Goal: Task Accomplishment & Management: Manage account settings

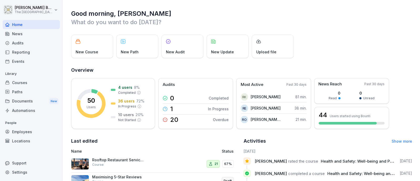
click at [21, 83] on div "Courses" at bounding box center [31, 82] width 57 height 9
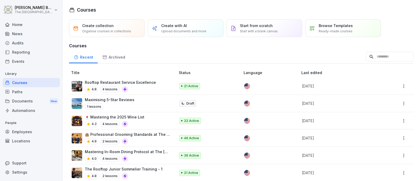
click at [161, 31] on div "Create with AI Upload documents and more" at bounding box center [186, 28] width 76 height 18
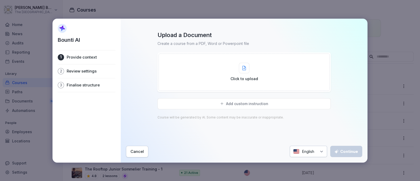
click at [240, 70] on div at bounding box center [244, 68] width 10 height 10
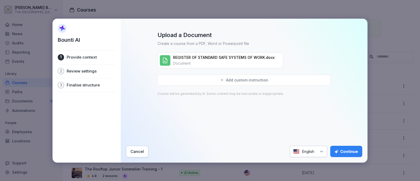
click at [321, 156] on div "English" at bounding box center [308, 151] width 37 height 11
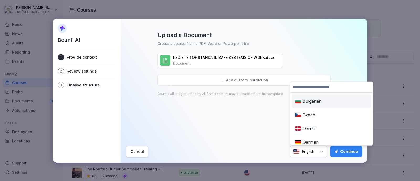
click at [321, 156] on div "English" at bounding box center [308, 151] width 37 height 11
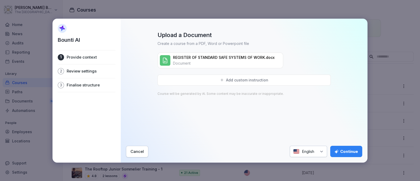
click at [341, 148] on button "Continue" at bounding box center [346, 151] width 32 height 11
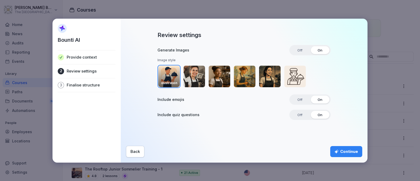
click at [336, 152] on icon "button" at bounding box center [337, 151] width 4 height 4
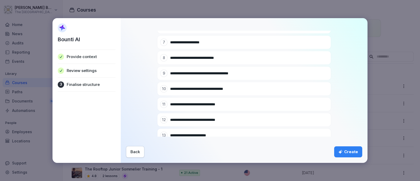
scroll to position [229, 0]
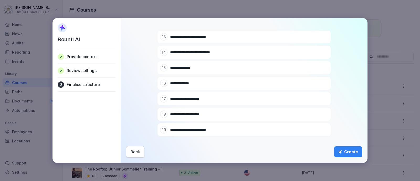
click at [350, 154] on div "Create" at bounding box center [348, 152] width 20 height 6
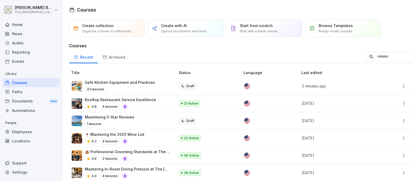
click at [133, 84] on p "Safe Kitchen Equipment and Practices" at bounding box center [120, 83] width 70 height 6
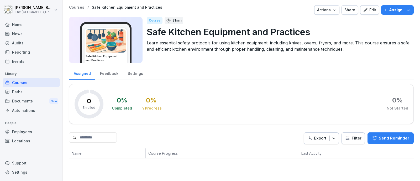
click at [365, 9] on div "Edit" at bounding box center [369, 10] width 13 height 6
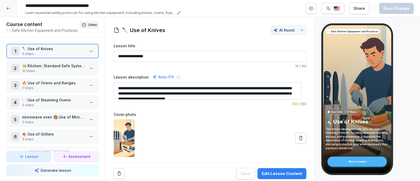
click at [74, 54] on p "6 steps" at bounding box center [53, 53] width 63 height 5
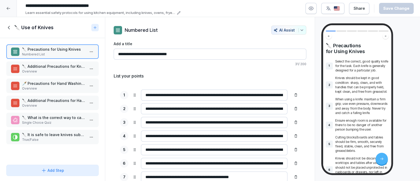
click at [57, 67] on p "🔪 Additional Precautions for Knife Use" at bounding box center [53, 67] width 63 height 6
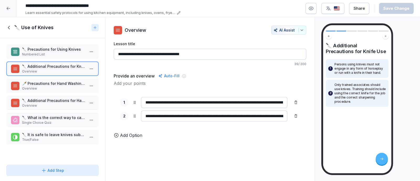
click at [64, 84] on p "🗡️ Precautions for Hand Washing Knives" at bounding box center [53, 84] width 63 height 6
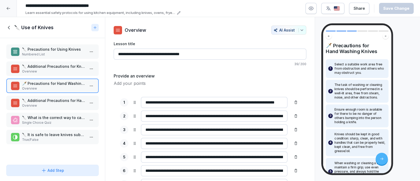
click at [52, 103] on p "Overview" at bounding box center [53, 105] width 63 height 5
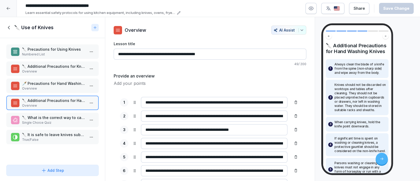
click at [53, 115] on p "🔪 What is the correct way to carry a knife?" at bounding box center [53, 118] width 63 height 6
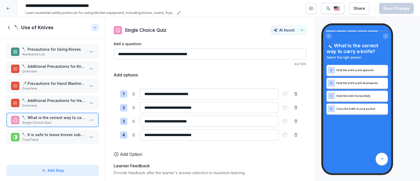
click at [56, 134] on p "🔪 It is safe to leave knives submerged in water after cleaning." at bounding box center [53, 135] width 63 height 6
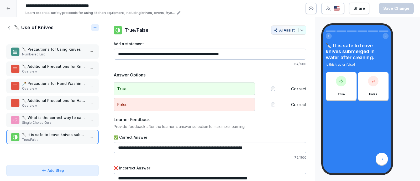
click at [7, 26] on icon at bounding box center [9, 28] width 6 height 6
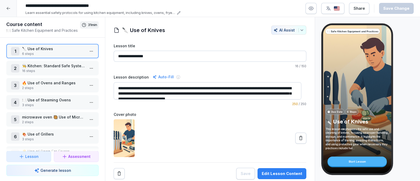
click at [46, 63] on p "👨‍🍳 Kitchen: Standard Safe System of Work" at bounding box center [53, 66] width 63 height 6
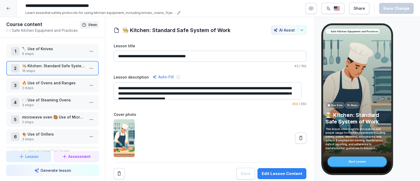
click at [47, 64] on p "👨‍🍳 Kitchen: Standard Safe System of Work" at bounding box center [53, 66] width 63 height 6
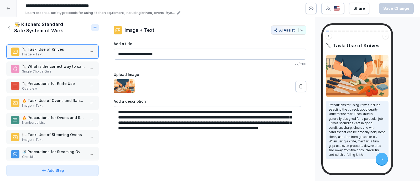
click at [66, 64] on p "🔪 What is the correct way to carry a knife in the kitchen?" at bounding box center [53, 67] width 63 height 6
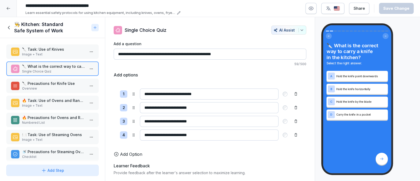
click at [68, 82] on p "🔪 Precautions for Knife Use" at bounding box center [53, 84] width 63 height 6
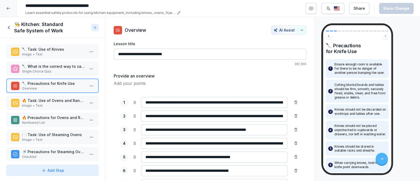
click at [69, 100] on p "🔥 Task: Use of Ovens and Ranges" at bounding box center [53, 101] width 63 height 6
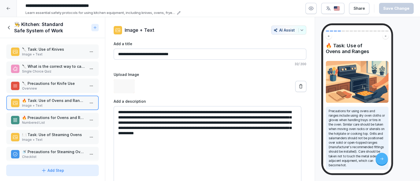
click at [70, 115] on p "🔥 Precautions for Ovens and Ranges" at bounding box center [53, 118] width 63 height 6
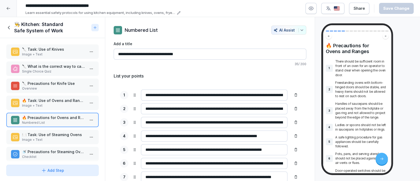
click at [71, 125] on div "🔥 Precautions for Ovens and Ranges Numbered List" at bounding box center [52, 120] width 92 height 14
click at [70, 133] on p "🍽️ Task: Use of Steaming Ovens" at bounding box center [53, 135] width 63 height 6
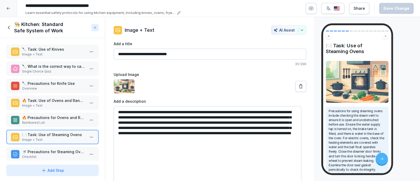
click at [9, 28] on icon at bounding box center [9, 28] width 6 height 6
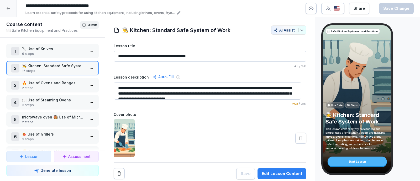
click at [37, 80] on p "🔥 Use of Ovens and Ranges" at bounding box center [53, 83] width 63 height 6
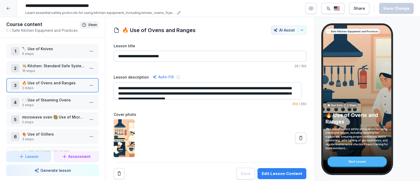
scroll to position [3, 0]
click at [54, 104] on p "3 steps" at bounding box center [53, 105] width 63 height 5
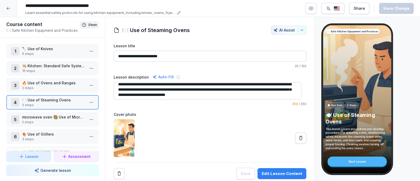
scroll to position [5, 0]
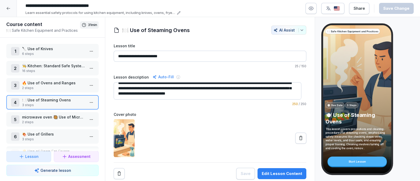
click at [50, 121] on p "2 steps" at bounding box center [53, 122] width 63 height 5
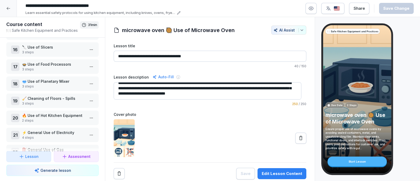
scroll to position [290, 0]
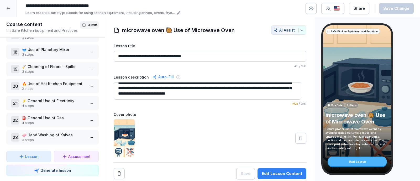
click at [49, 103] on p "4 steps" at bounding box center [53, 105] width 63 height 5
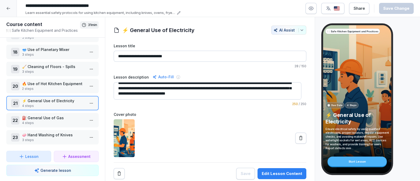
scroll to position [3, 0]
click at [78, 103] on p "4 steps" at bounding box center [53, 105] width 63 height 5
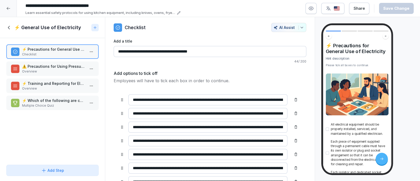
click at [61, 62] on div "⚠️ Precautions for Using Pressure Washers Overview" at bounding box center [52, 68] width 92 height 14
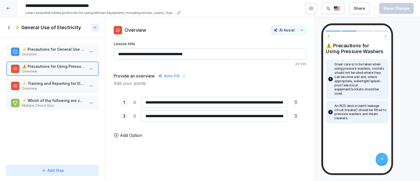
click at [58, 84] on p "⚡ Training and Reporting for Electrical Equipment Use" at bounding box center [53, 84] width 63 height 6
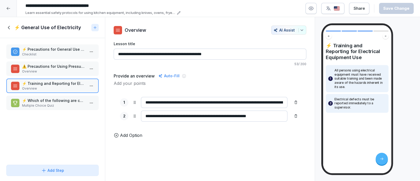
click at [57, 102] on p "⚡ Which of the following are correct precautions for the general use of electri…" at bounding box center [53, 101] width 63 height 6
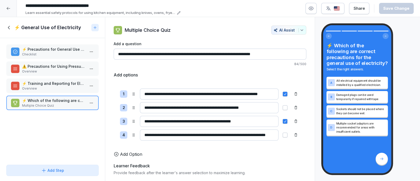
click at [8, 29] on icon at bounding box center [9, 28] width 6 height 6
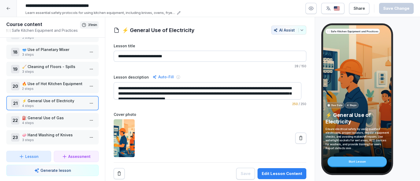
click at [47, 115] on p "⛽ General Use of Gas" at bounding box center [53, 118] width 63 height 6
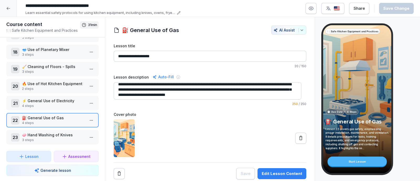
scroll to position [5, 0]
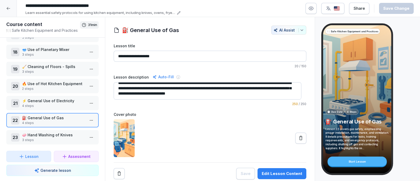
click at [51, 132] on p "🧼 Hand Washing of Knives" at bounding box center [53, 135] width 63 height 6
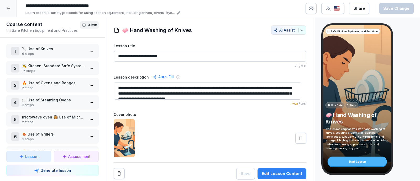
click at [76, 51] on p "6 steps" at bounding box center [53, 53] width 63 height 5
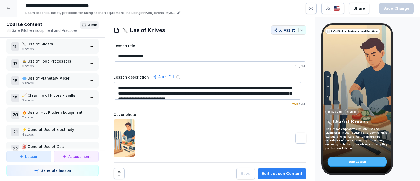
scroll to position [290, 0]
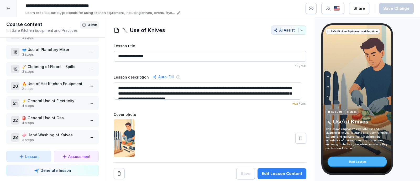
click at [53, 132] on p "🧼 Hand Washing of Knives" at bounding box center [53, 135] width 63 height 6
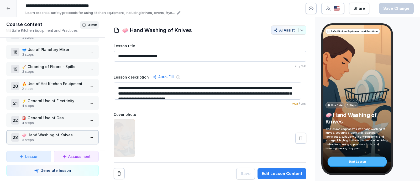
click at [53, 132] on p "🧼 Hand Washing of Knives" at bounding box center [53, 135] width 63 height 6
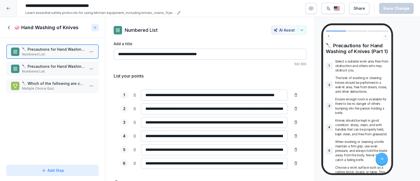
click at [10, 27] on icon at bounding box center [9, 28] width 6 height 6
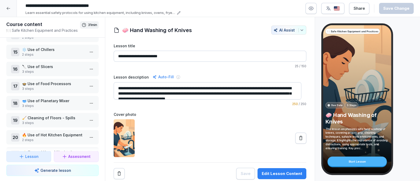
scroll to position [290, 0]
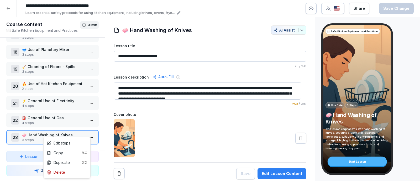
click at [87, 134] on html "**********" at bounding box center [210, 90] width 420 height 181
click at [69, 170] on div "Delete" at bounding box center [67, 172] width 45 height 10
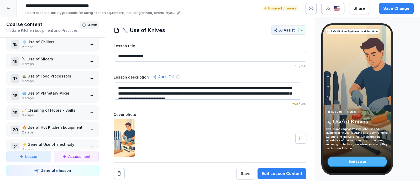
scroll to position [273, 0]
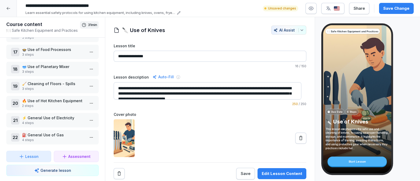
click at [10, 10] on div at bounding box center [8, 8] width 17 height 17
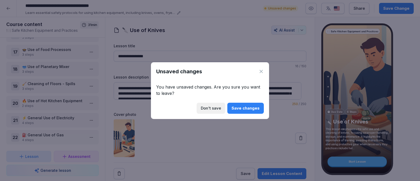
click at [232, 104] on button "Save changes" at bounding box center [245, 108] width 36 height 11
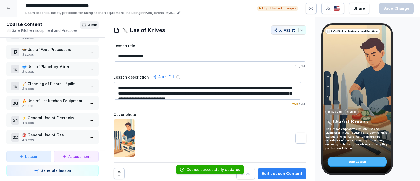
click at [6, 8] on div at bounding box center [8, 8] width 17 height 17
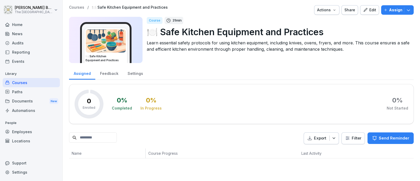
click at [391, 6] on button "Assign" at bounding box center [397, 9] width 33 height 9
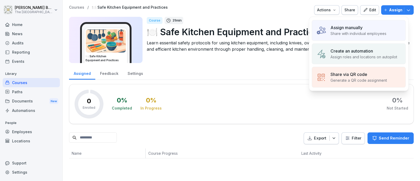
click at [361, 29] on p "Assign manually" at bounding box center [346, 27] width 32 height 6
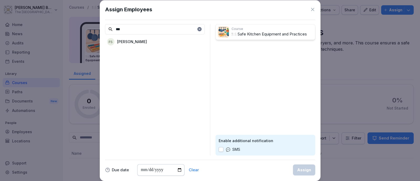
click at [162, 42] on div "FS Filippo Stefano Siena" at bounding box center [155, 41] width 100 height 9
drag, startPoint x: 147, startPoint y: 30, endPoint x: 110, endPoint y: 28, distance: 36.8
click at [110, 28] on div "***" at bounding box center [155, 29] width 100 height 10
type input "****"
click at [130, 39] on p "Hubert Debono" at bounding box center [132, 42] width 30 height 6
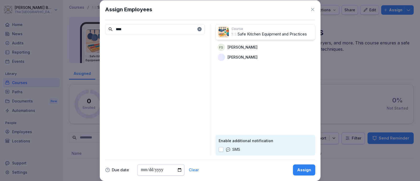
click at [301, 171] on div "Assign" at bounding box center [304, 170] width 14 height 6
